Goal: Task Accomplishment & Management: Use online tool/utility

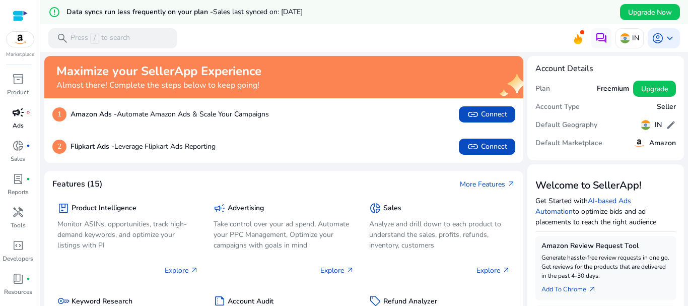
click at [7, 124] on link "campaign fiber_manual_record Ads" at bounding box center [18, 120] width 36 height 33
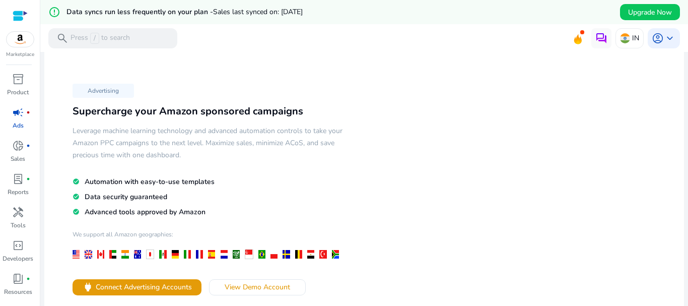
scroll to position [142, 0]
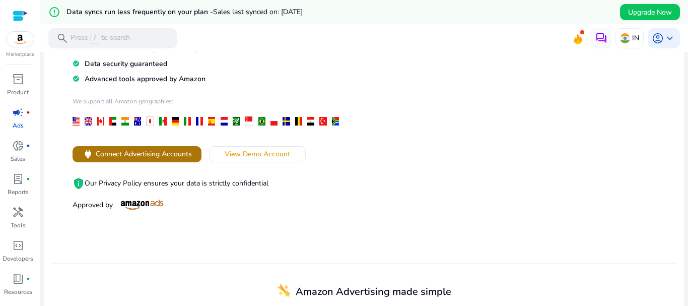
click at [126, 150] on span "Connect Advertising Accounts" at bounding box center [144, 153] width 96 height 11
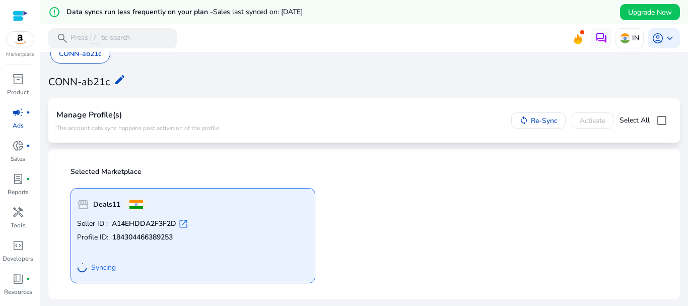
scroll to position [24, 0]
